Goal: Information Seeking & Learning: Learn about a topic

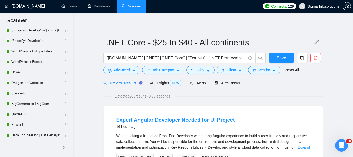
scroll to position [157, 0]
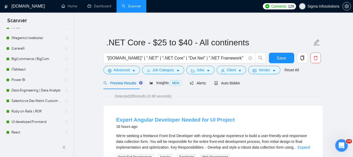
click at [160, 121] on link "Expert Angular Developer Needed for UI Project" at bounding box center [175, 120] width 119 height 6
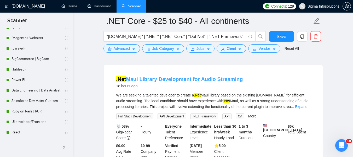
click at [171, 82] on link ".Net Maui Library Development for Audio Streaming" at bounding box center [179, 79] width 127 height 6
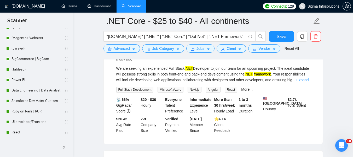
scroll to position [288, 0]
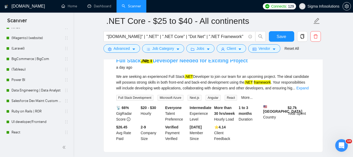
click at [177, 63] on link "Full Stack .NET Developer Needed for Exciting Project" at bounding box center [182, 61] width 132 height 6
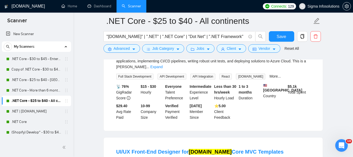
scroll to position [340, 0]
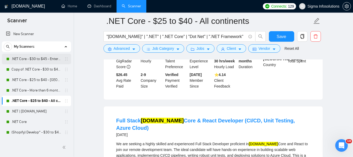
click at [33, 61] on link ".NET Core - $30 to $45 - Enterprise client - ROW" at bounding box center [37, 59] width 50 height 10
